Goal: Transaction & Acquisition: Purchase product/service

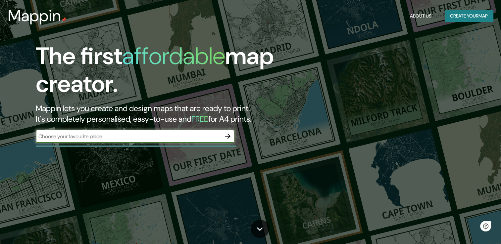
click at [151, 133] on input "text" at bounding box center [128, 137] width 185 height 8
click at [150, 135] on input "text" at bounding box center [128, 137] width 185 height 8
type input "ate"
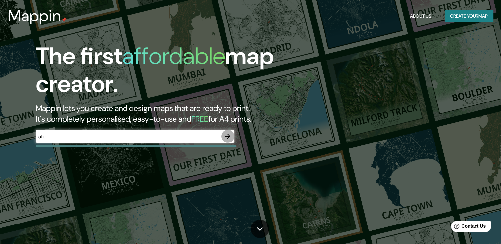
click at [228, 137] on icon "button" at bounding box center [227, 136] width 5 height 5
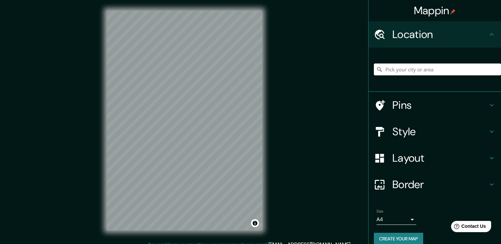
click at [404, 73] on input "Pick your city or area" at bounding box center [437, 70] width 127 height 12
type input "Ate, [GEOGRAPHIC_DATA], [GEOGRAPHIC_DATA], [GEOGRAPHIC_DATA]"
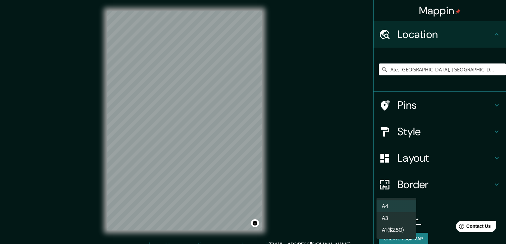
click at [398, 220] on body "Mappin Location [GEOGRAPHIC_DATA], [GEOGRAPHIC_DATA], [GEOGRAPHIC_DATA], [GEOGR…" at bounding box center [253, 122] width 506 height 244
click at [398, 218] on li "A3" at bounding box center [396, 218] width 40 height 12
type input "a4"
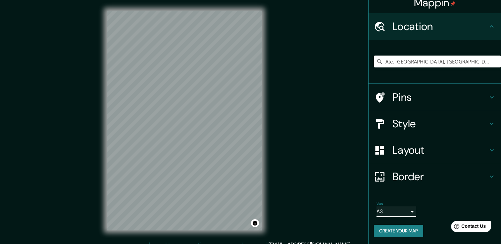
scroll to position [8, 0]
click at [462, 99] on h4 "Pins" at bounding box center [439, 96] width 95 height 13
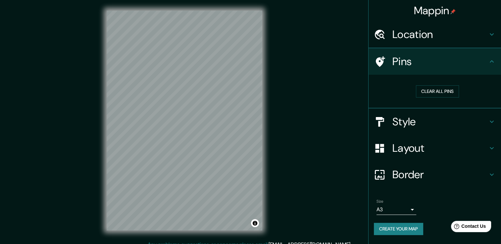
scroll to position [0, 0]
click at [483, 66] on h4 "Pins" at bounding box center [439, 61] width 95 height 13
click at [473, 124] on h4 "Style" at bounding box center [439, 121] width 95 height 13
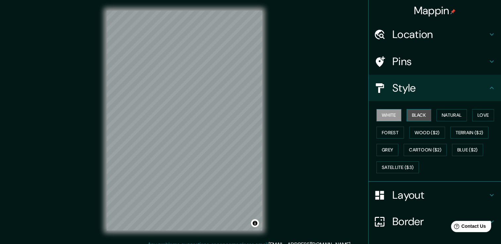
click at [411, 109] on button "Black" at bounding box center [418, 115] width 25 height 12
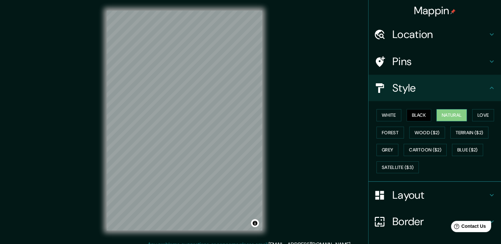
click at [441, 113] on button "Natural" at bounding box center [451, 115] width 30 height 12
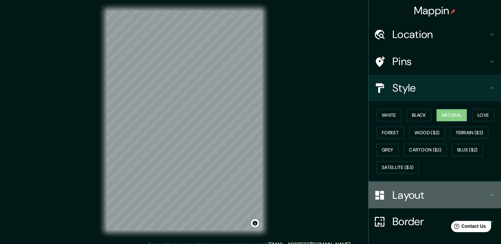
click at [405, 189] on h4 "Layout" at bounding box center [439, 195] width 95 height 13
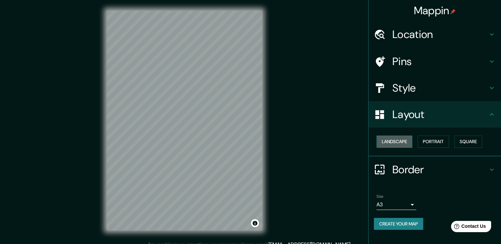
click at [397, 141] on button "Landscape" at bounding box center [394, 142] width 36 height 12
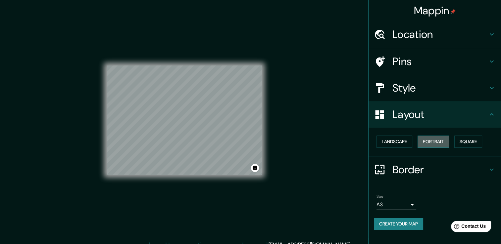
click at [439, 143] on button "Portrait" at bounding box center [432, 142] width 31 height 12
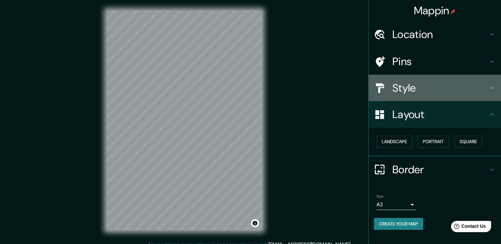
click at [437, 90] on h4 "Style" at bounding box center [439, 87] width 95 height 13
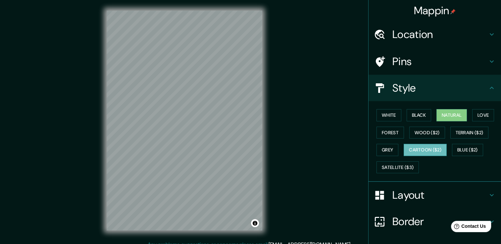
click at [418, 150] on button "Cartoon ($2)" at bounding box center [424, 150] width 43 height 12
click at [450, 114] on button "Natural" at bounding box center [451, 115] width 30 height 12
click at [393, 129] on button "Forest" at bounding box center [389, 133] width 27 height 12
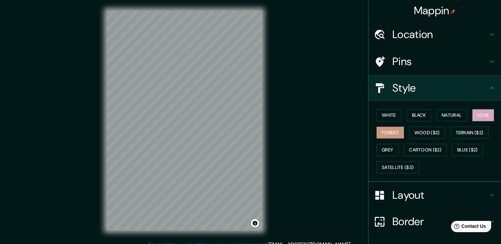
click at [479, 116] on button "Love" at bounding box center [483, 115] width 22 height 12
click at [457, 114] on button "Natural" at bounding box center [451, 115] width 30 height 12
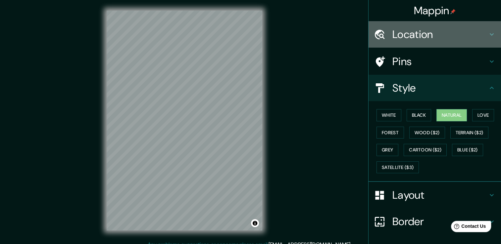
click at [487, 37] on icon at bounding box center [491, 34] width 8 height 8
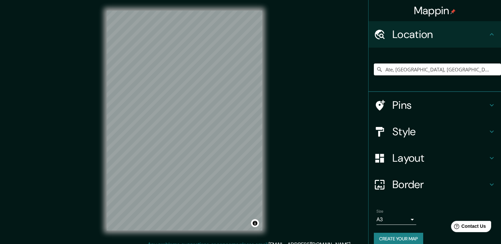
click at [487, 37] on icon at bounding box center [491, 34] width 8 height 8
click at [478, 104] on h4 "Pins" at bounding box center [439, 105] width 95 height 13
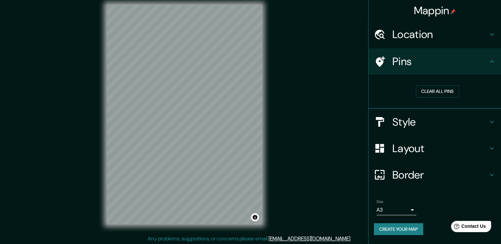
scroll to position [7, 0]
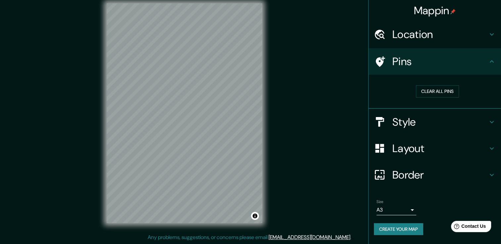
click at [433, 169] on h4 "Border" at bounding box center [439, 174] width 95 height 13
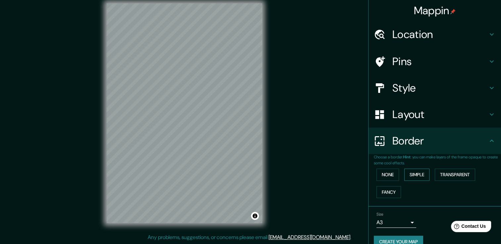
click at [409, 172] on button "Simple" at bounding box center [416, 175] width 25 height 12
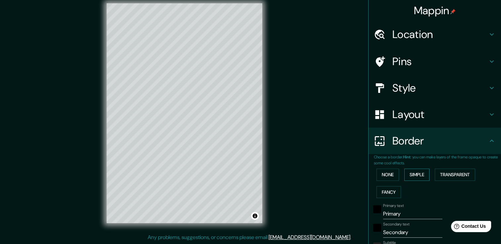
click at [408, 173] on button "Simple" at bounding box center [416, 175] width 25 height 12
type input "38"
click at [392, 174] on button "None" at bounding box center [387, 175] width 23 height 12
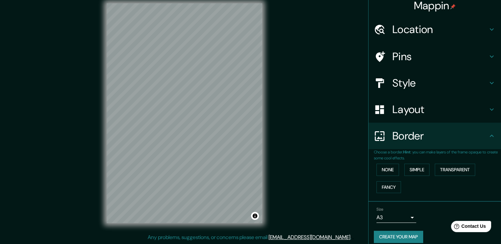
scroll to position [11, 0]
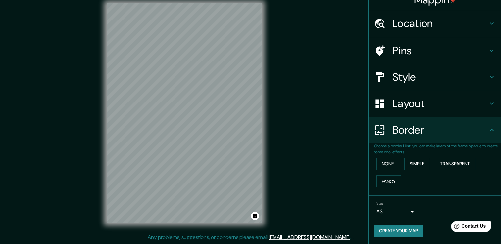
click at [265, 106] on div "© Mapbox © OpenStreetMap Improve this map" at bounding box center [184, 113] width 177 height 241
